Goal: Task Accomplishment & Management: Manage account settings

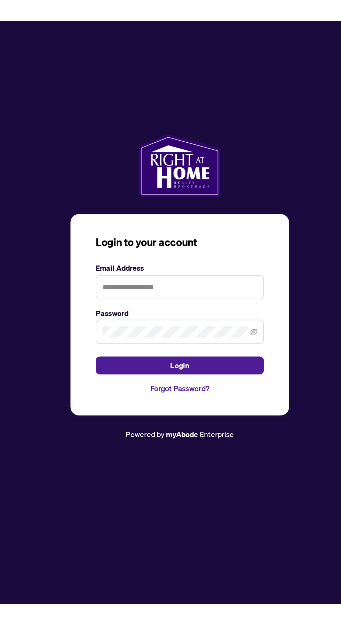
scroll to position [5, 0]
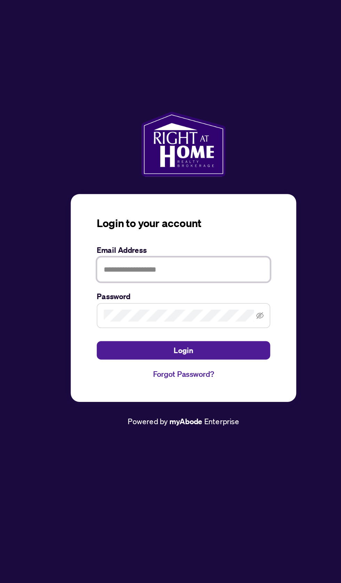
click at [176, 299] on input "text" at bounding box center [170, 291] width 111 height 16
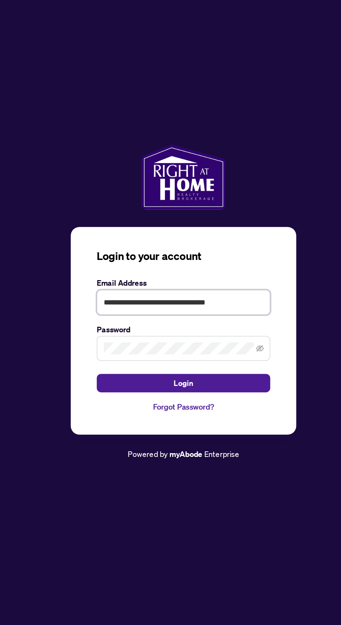
scroll to position [0, 0]
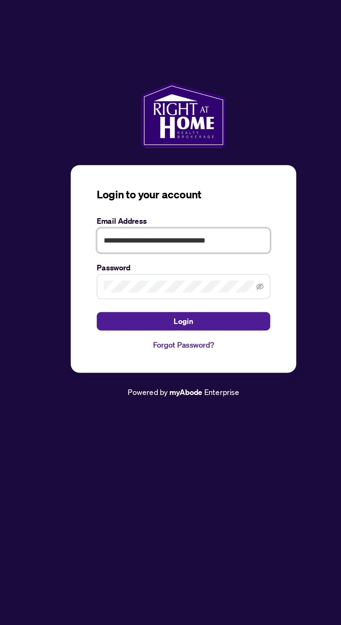
type input "**********"
click at [220, 345] on icon "eye-invisible" at bounding box center [219, 342] width 5 height 5
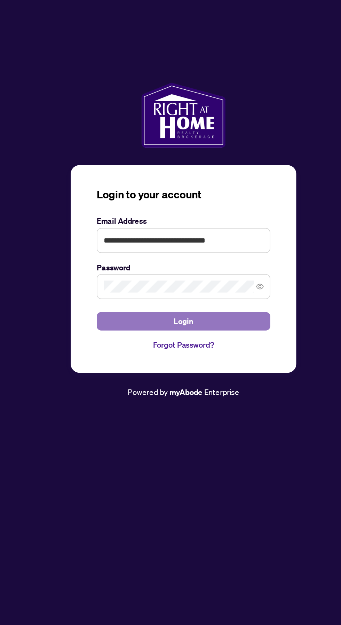
click at [204, 370] on button "Login" at bounding box center [170, 365] width 111 height 12
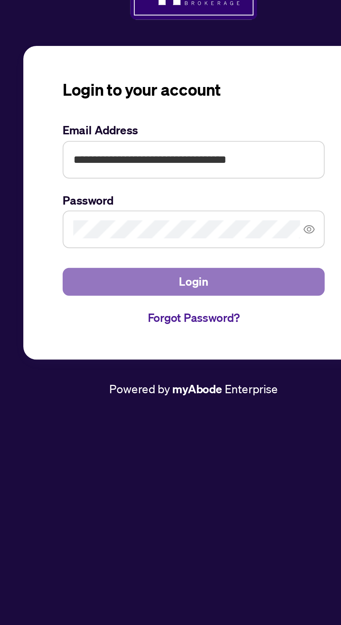
click at [196, 370] on button "Login" at bounding box center [170, 365] width 111 height 12
click at [204, 370] on button "Login" at bounding box center [170, 365] width 111 height 12
